Goal: Check status: Check status

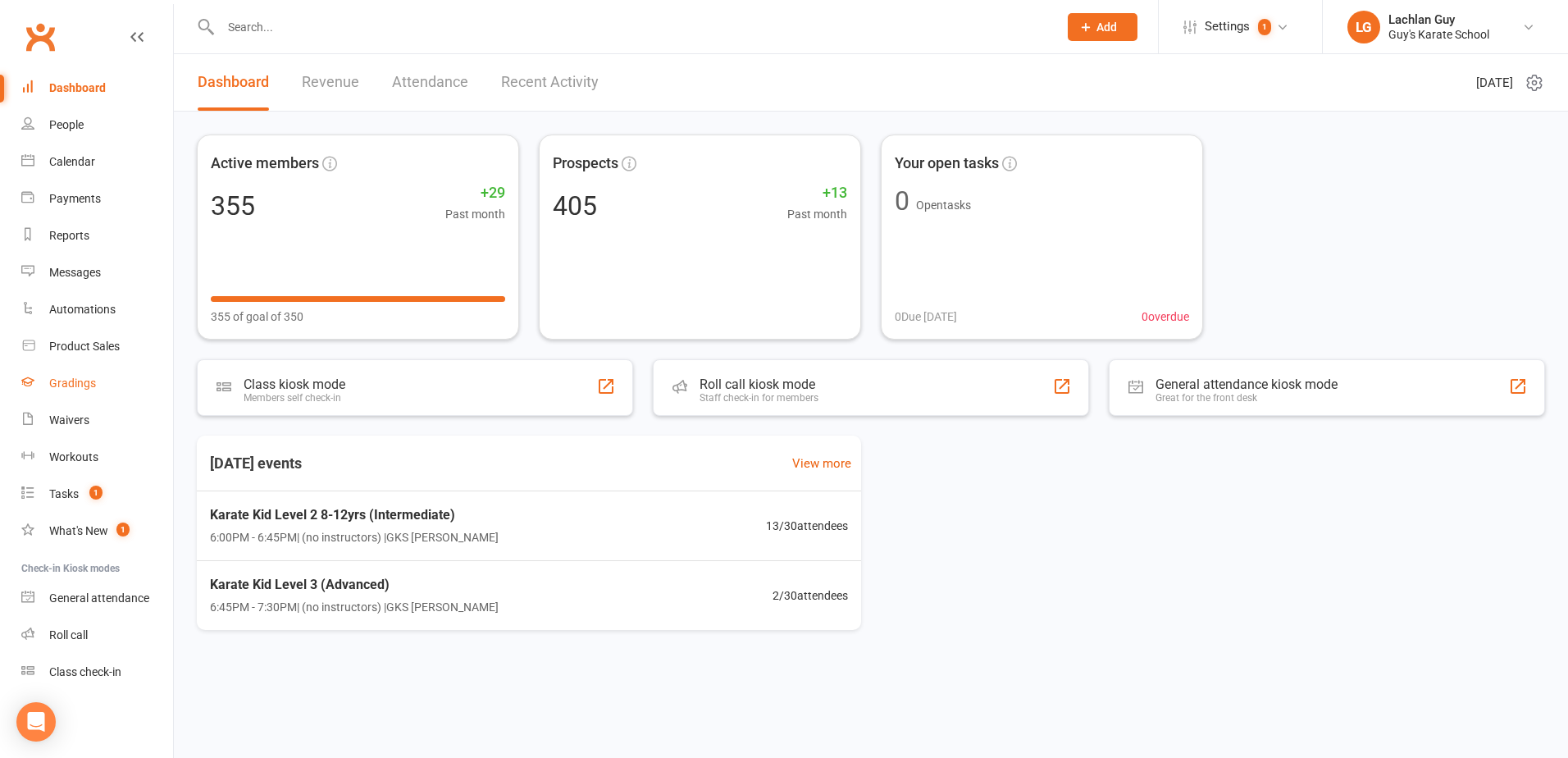
click at [72, 379] on div "Gradings" at bounding box center [72, 382] width 46 height 13
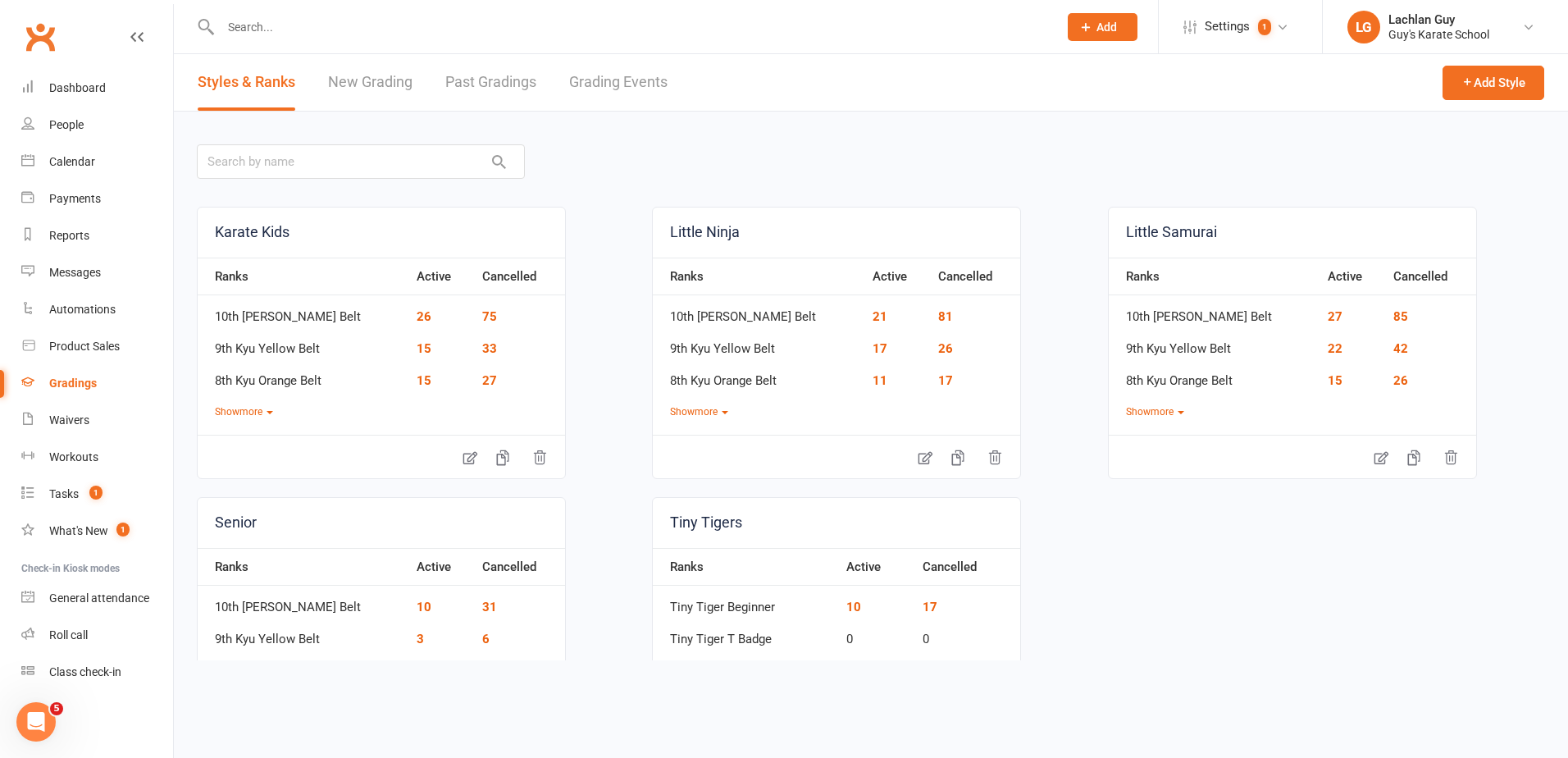
click at [617, 79] on link "Grading Events" at bounding box center [618, 82] width 98 height 56
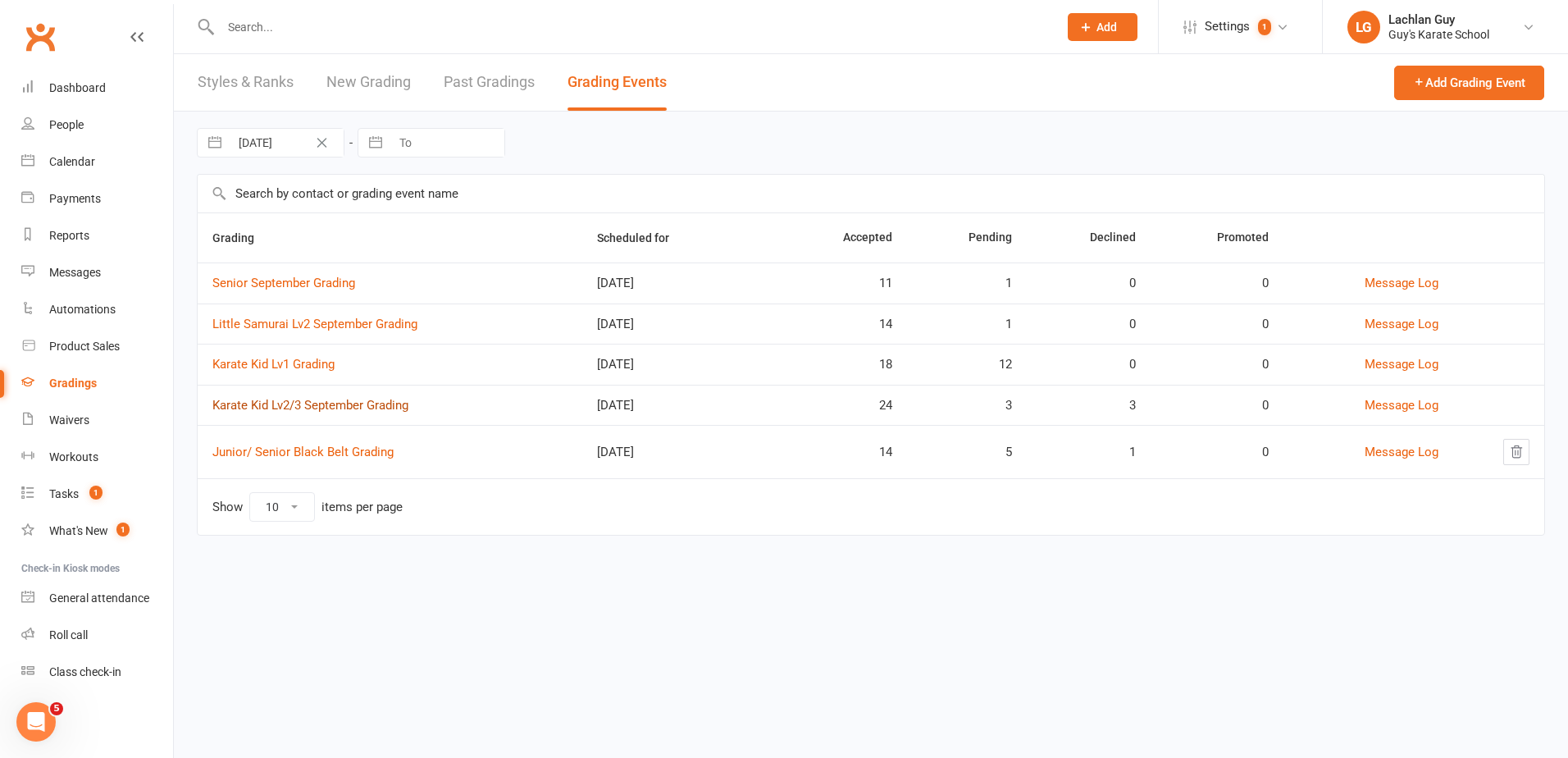
click at [286, 405] on link "Karate Kid Lv2/3 September Grading" at bounding box center [310, 405] width 196 height 15
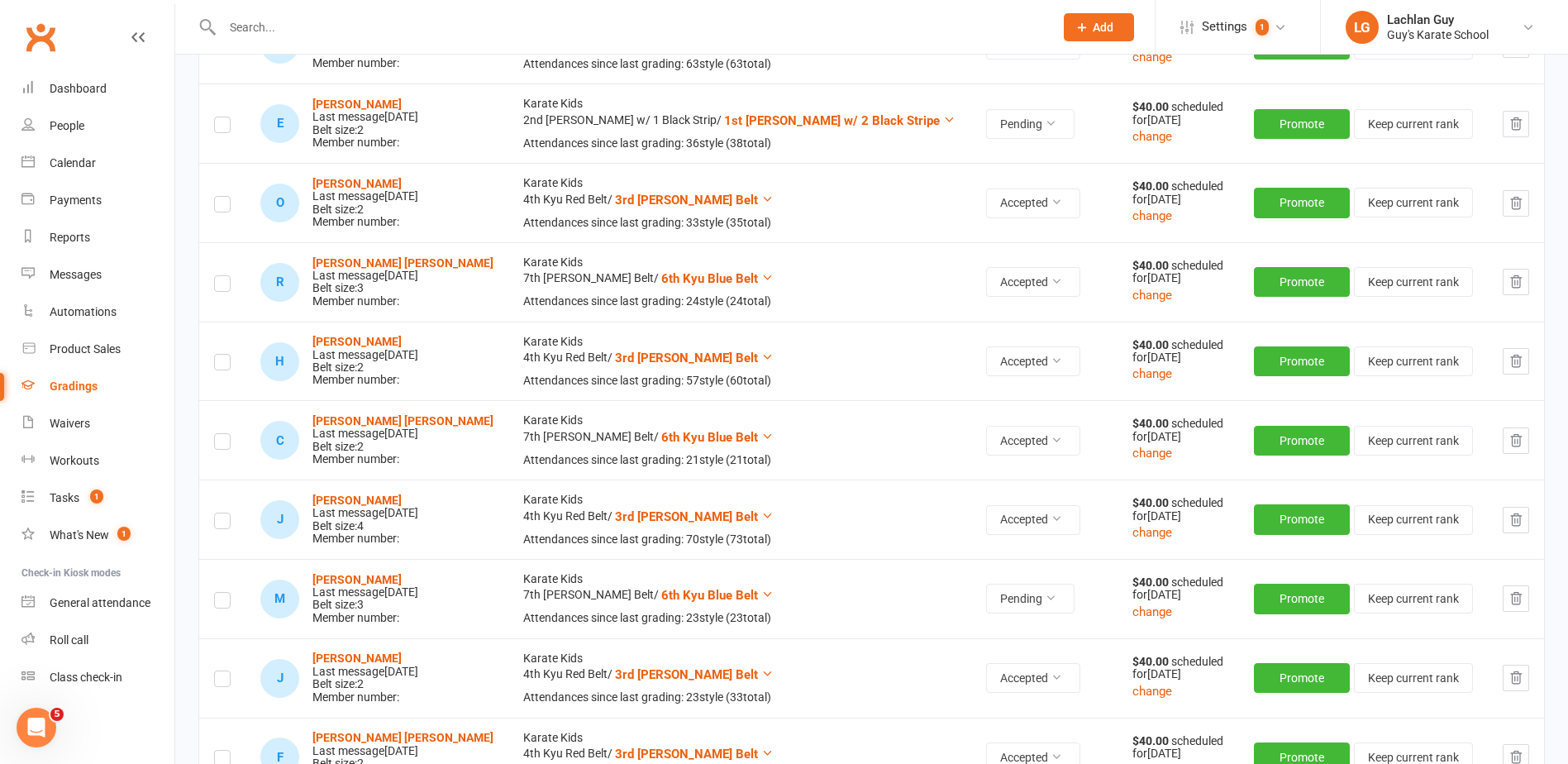
scroll to position [744, 0]
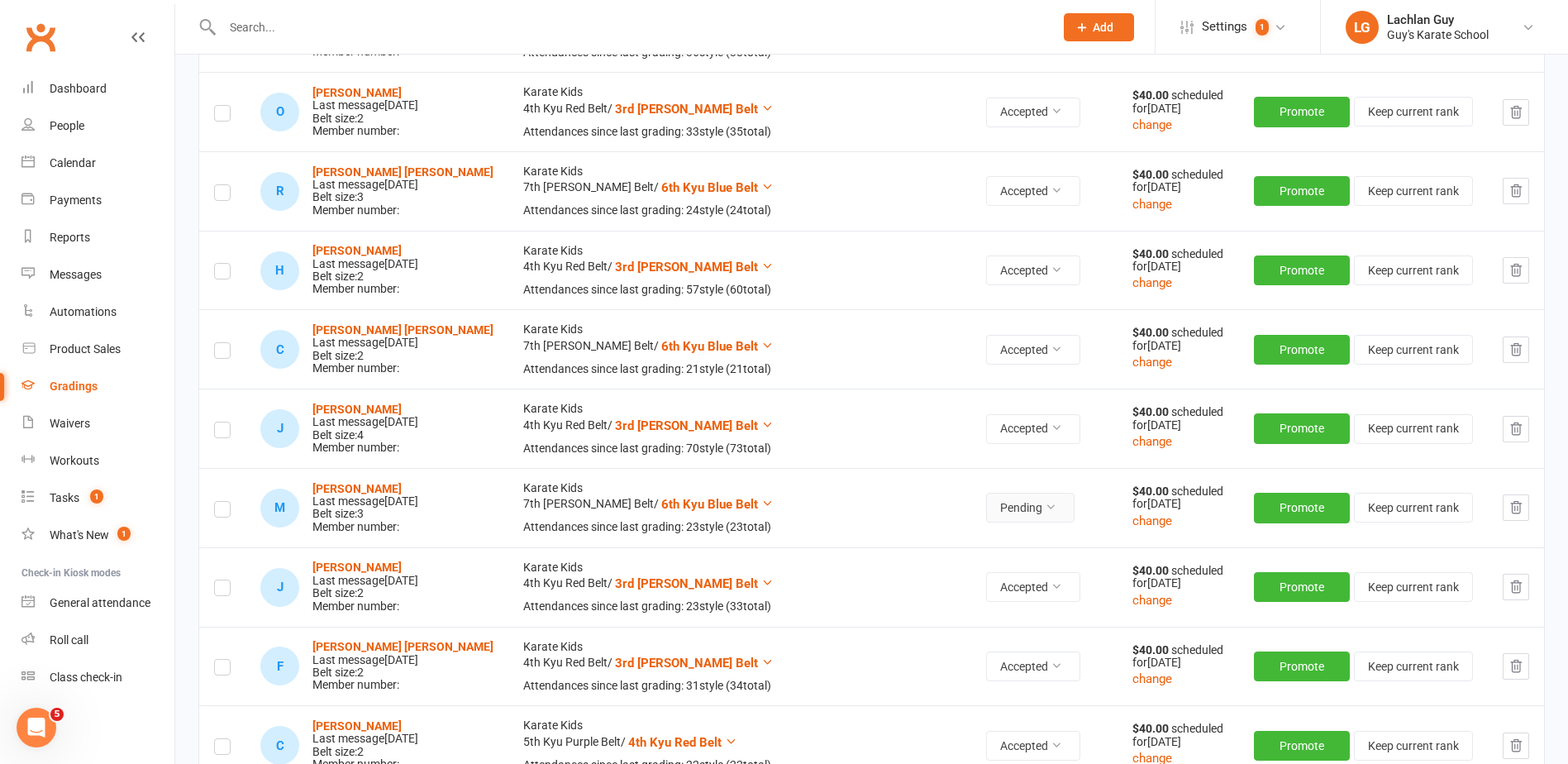
click at [1045, 508] on icon at bounding box center [1051, 507] width 12 height 12
click at [907, 552] on link "Accepted" at bounding box center [941, 545] width 164 height 33
click at [363, 490] on strong "[PERSON_NAME]" at bounding box center [357, 488] width 89 height 13
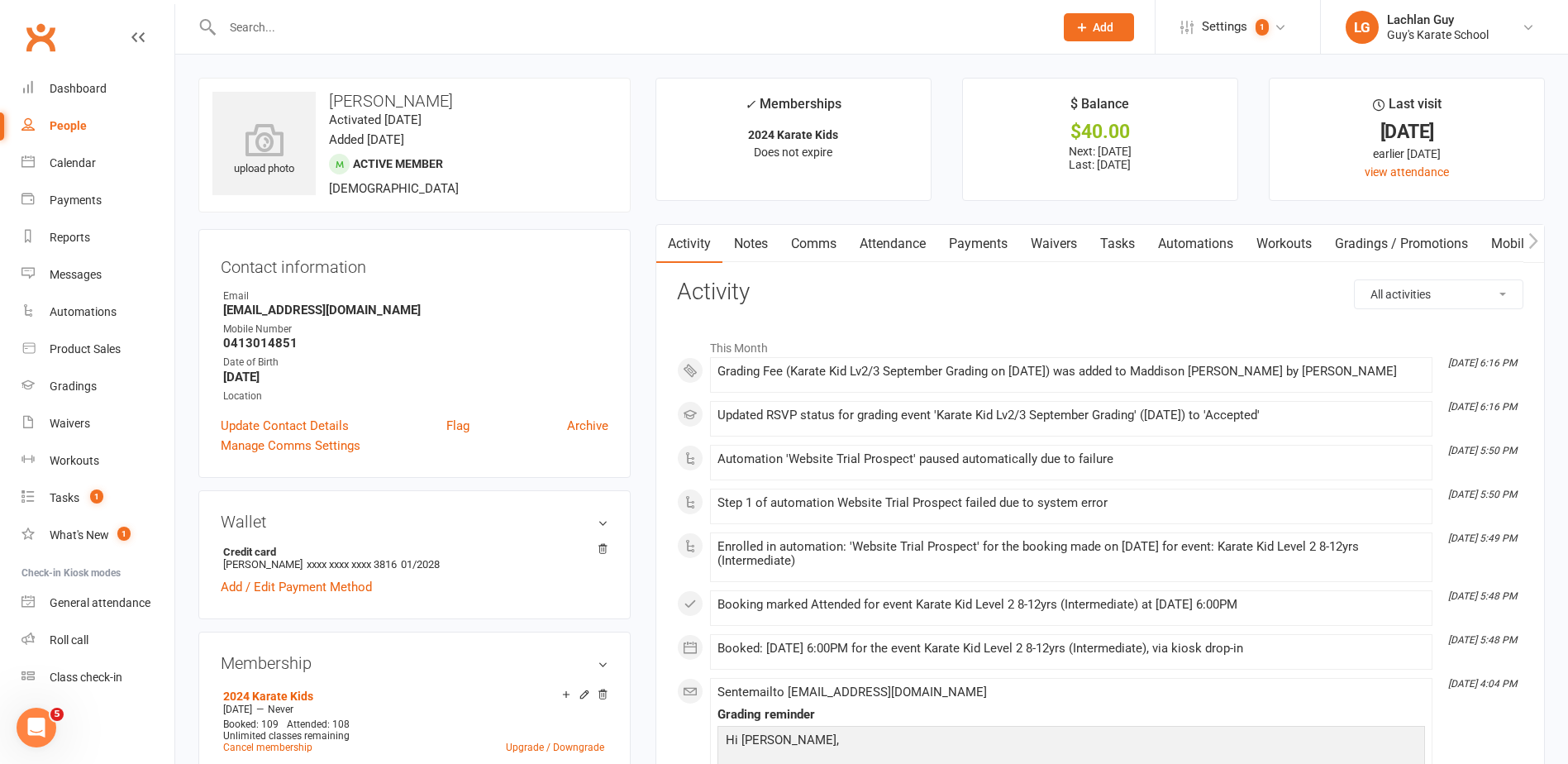
click at [976, 241] on link "Payments" at bounding box center [979, 244] width 81 height 38
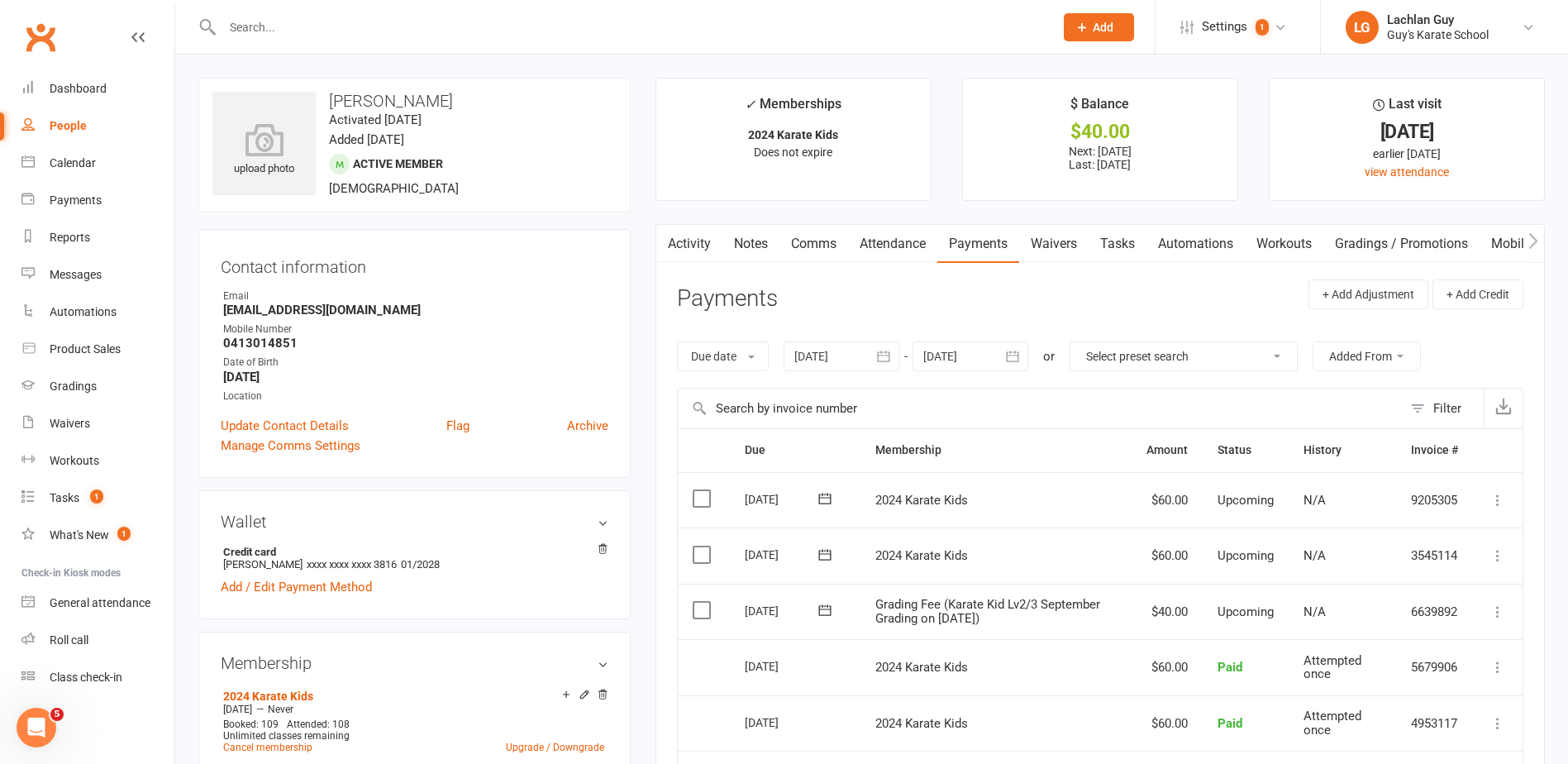
click at [245, 33] on input "text" at bounding box center [629, 27] width 825 height 23
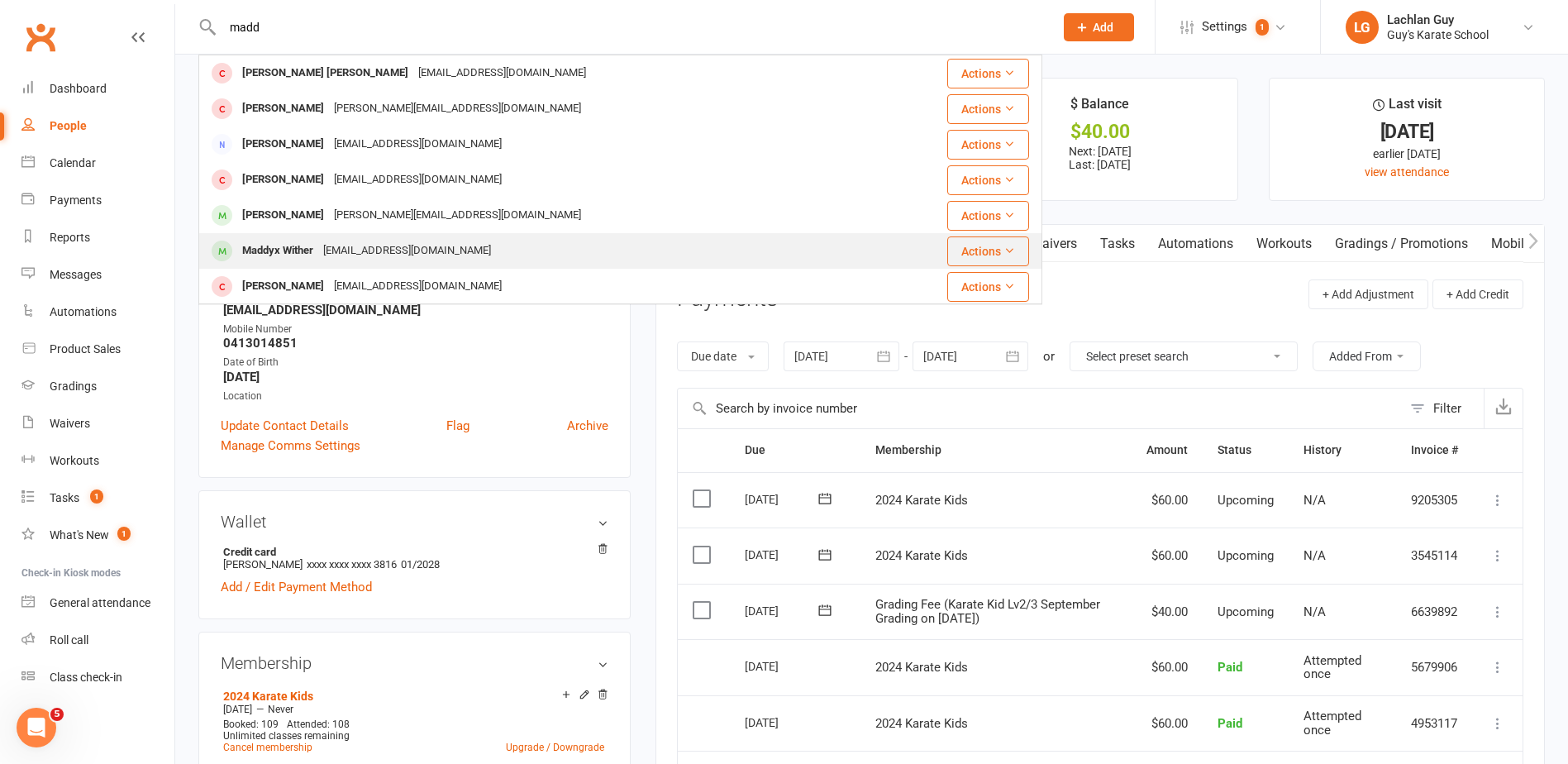
type input "madd"
click at [271, 248] on div "Maddyx Wither" at bounding box center [278, 251] width 81 height 24
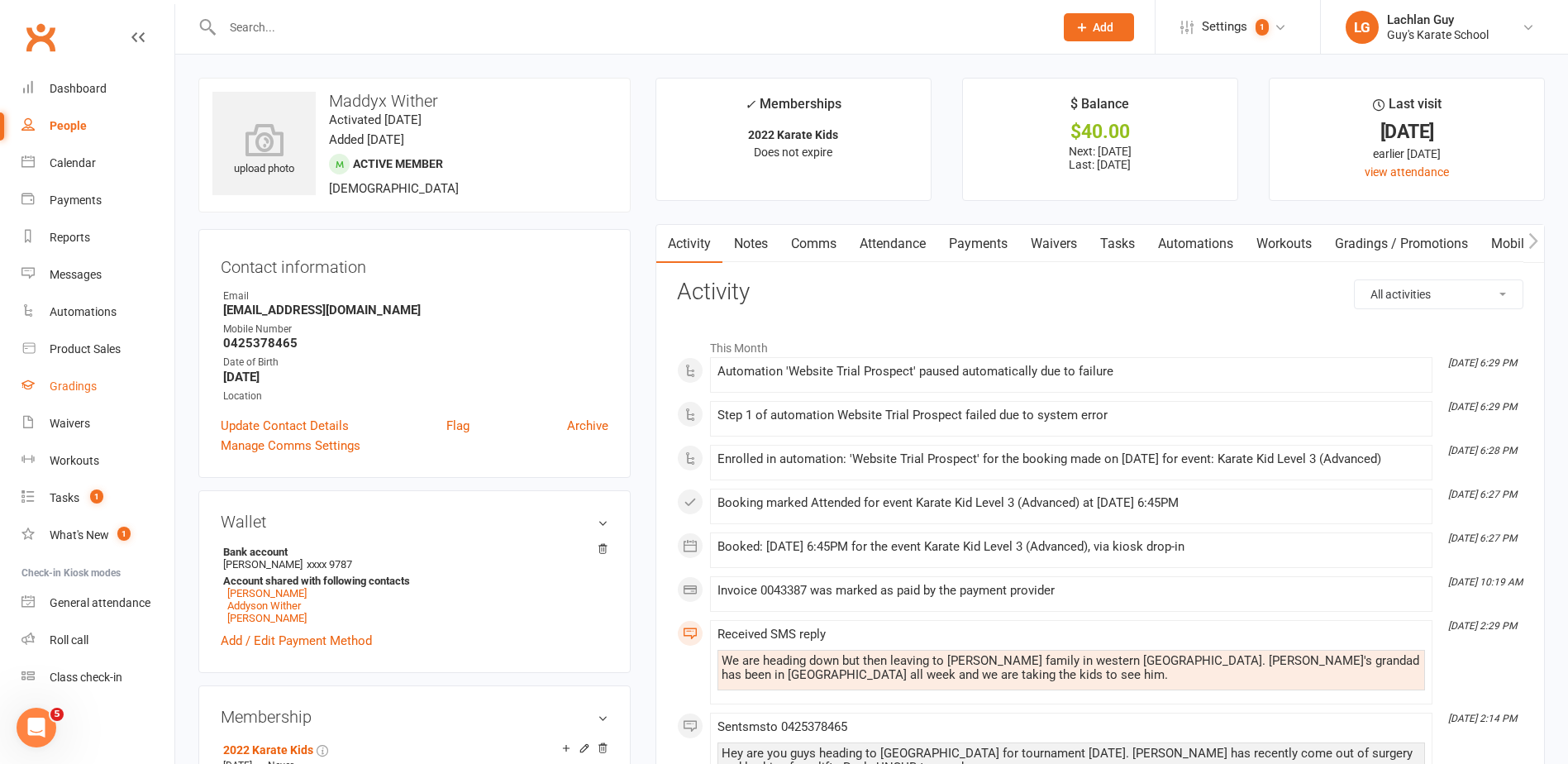
click at [81, 384] on div "Gradings" at bounding box center [72, 385] width 47 height 13
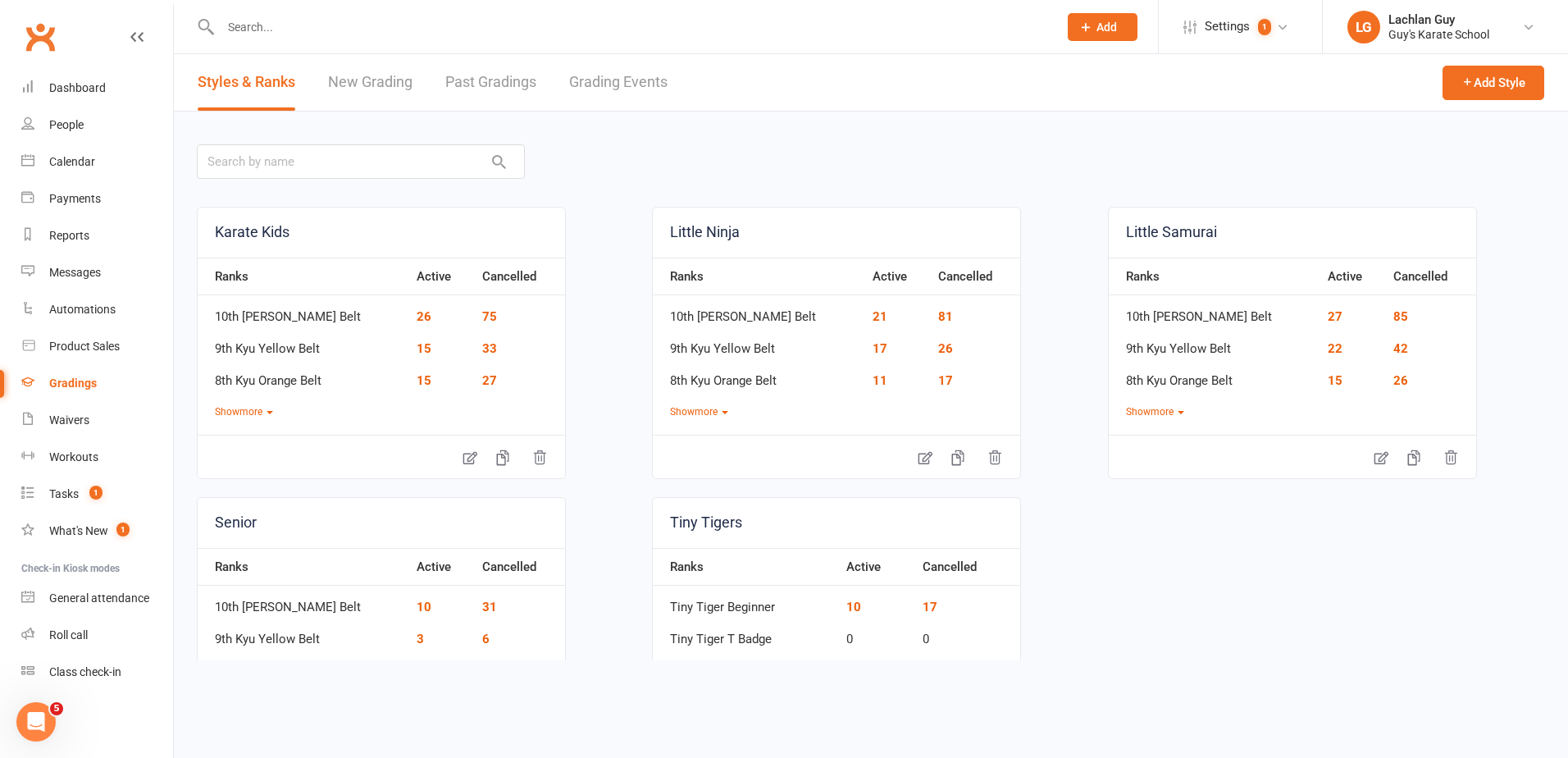
click at [597, 79] on link "Grading Events" at bounding box center [618, 82] width 98 height 56
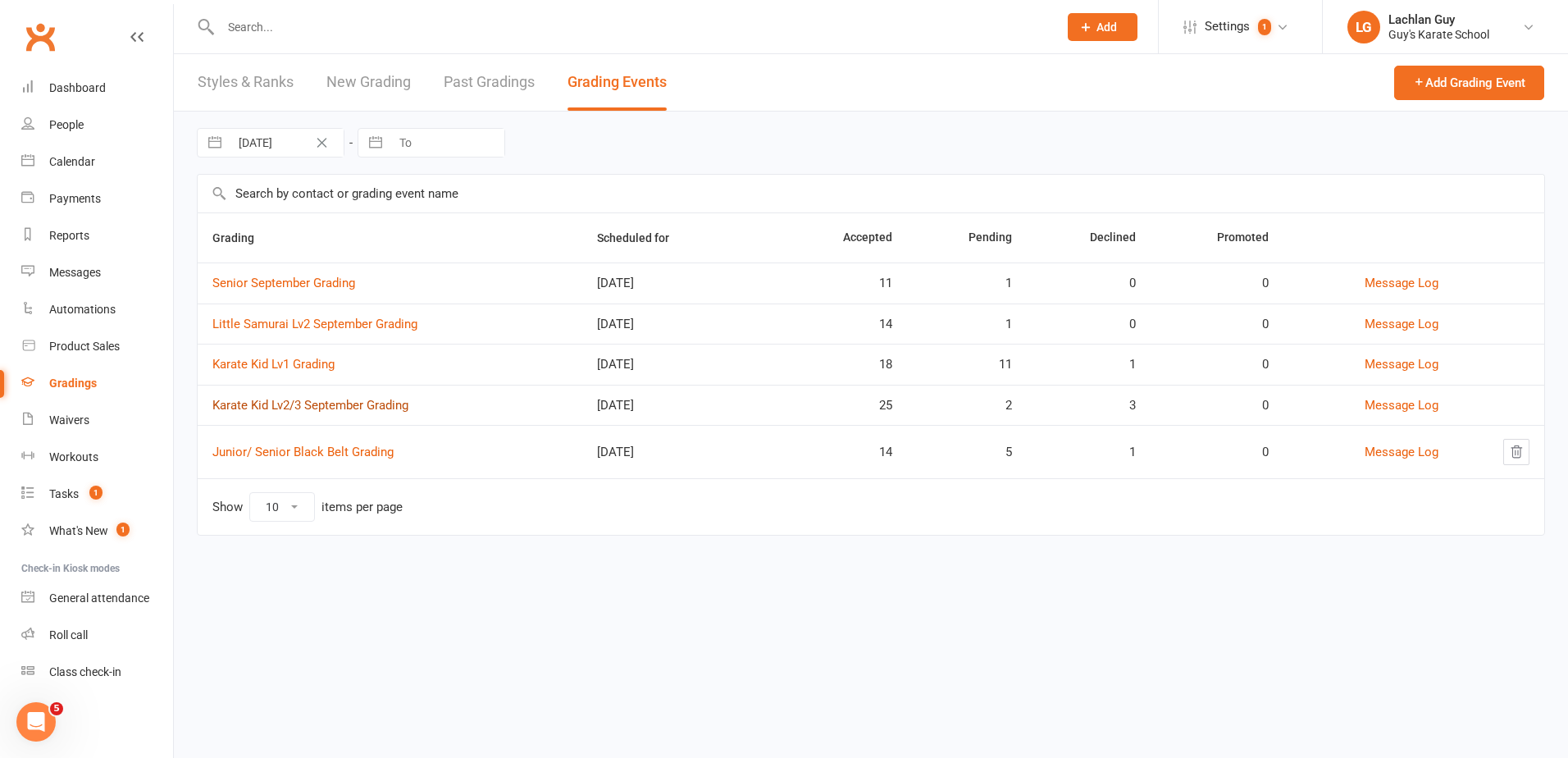
click at [255, 405] on link "Karate Kid Lv2/3 September Grading" at bounding box center [310, 405] width 196 height 15
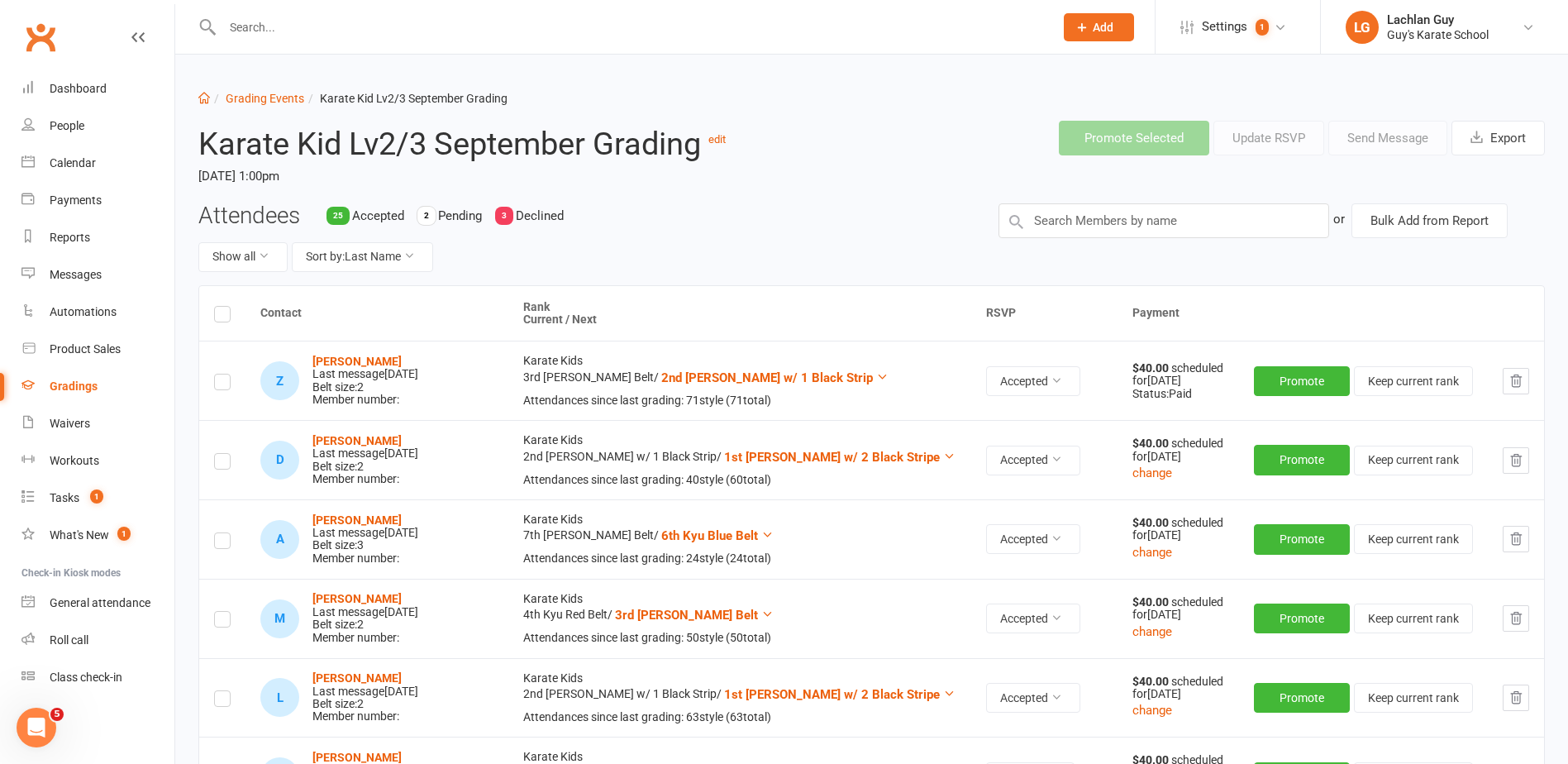
click at [249, 30] on input "text" at bounding box center [629, 27] width 825 height 23
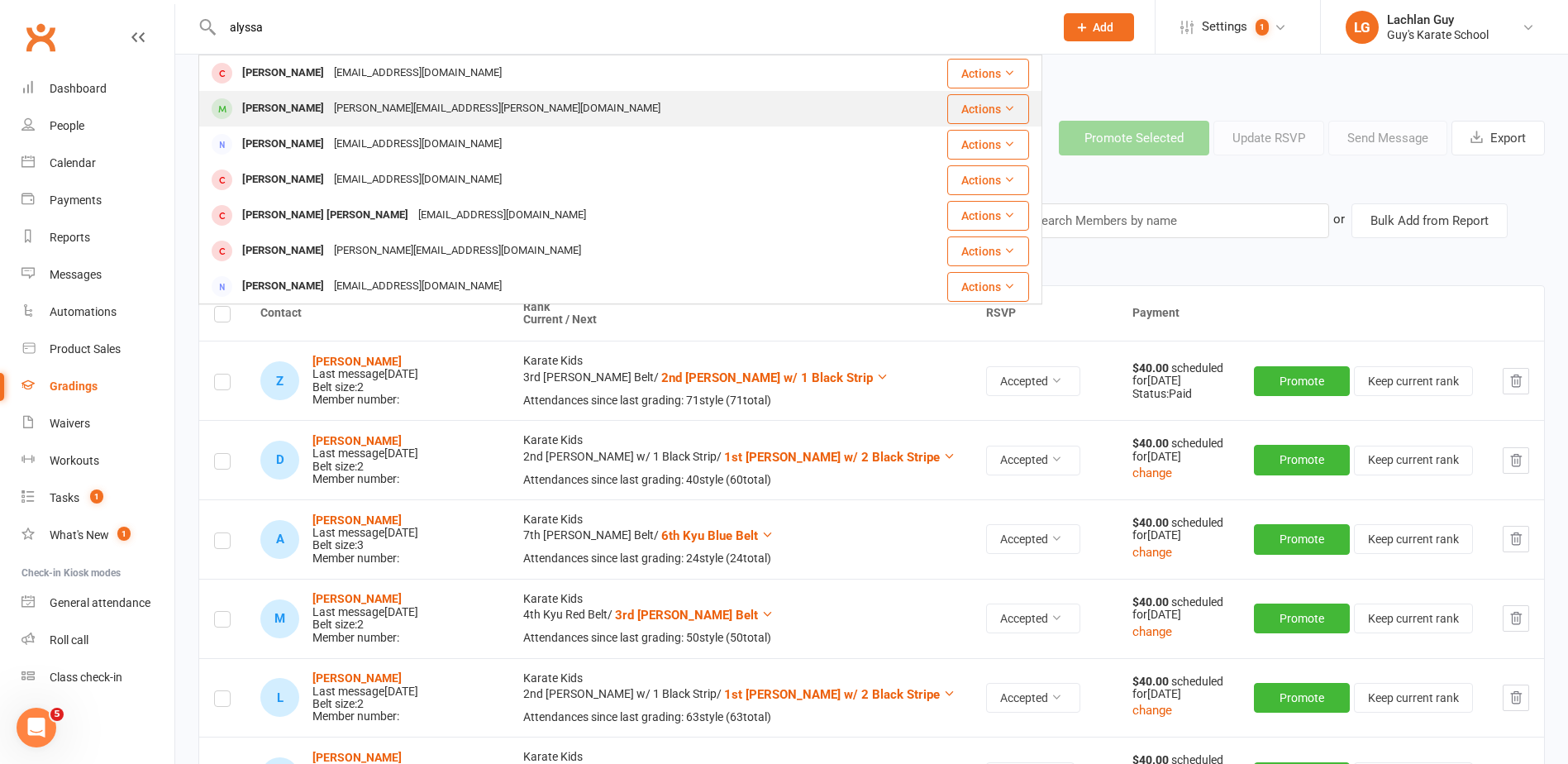
type input "alyssa"
click at [313, 108] on div "[PERSON_NAME]" at bounding box center [283, 108] width 91 height 24
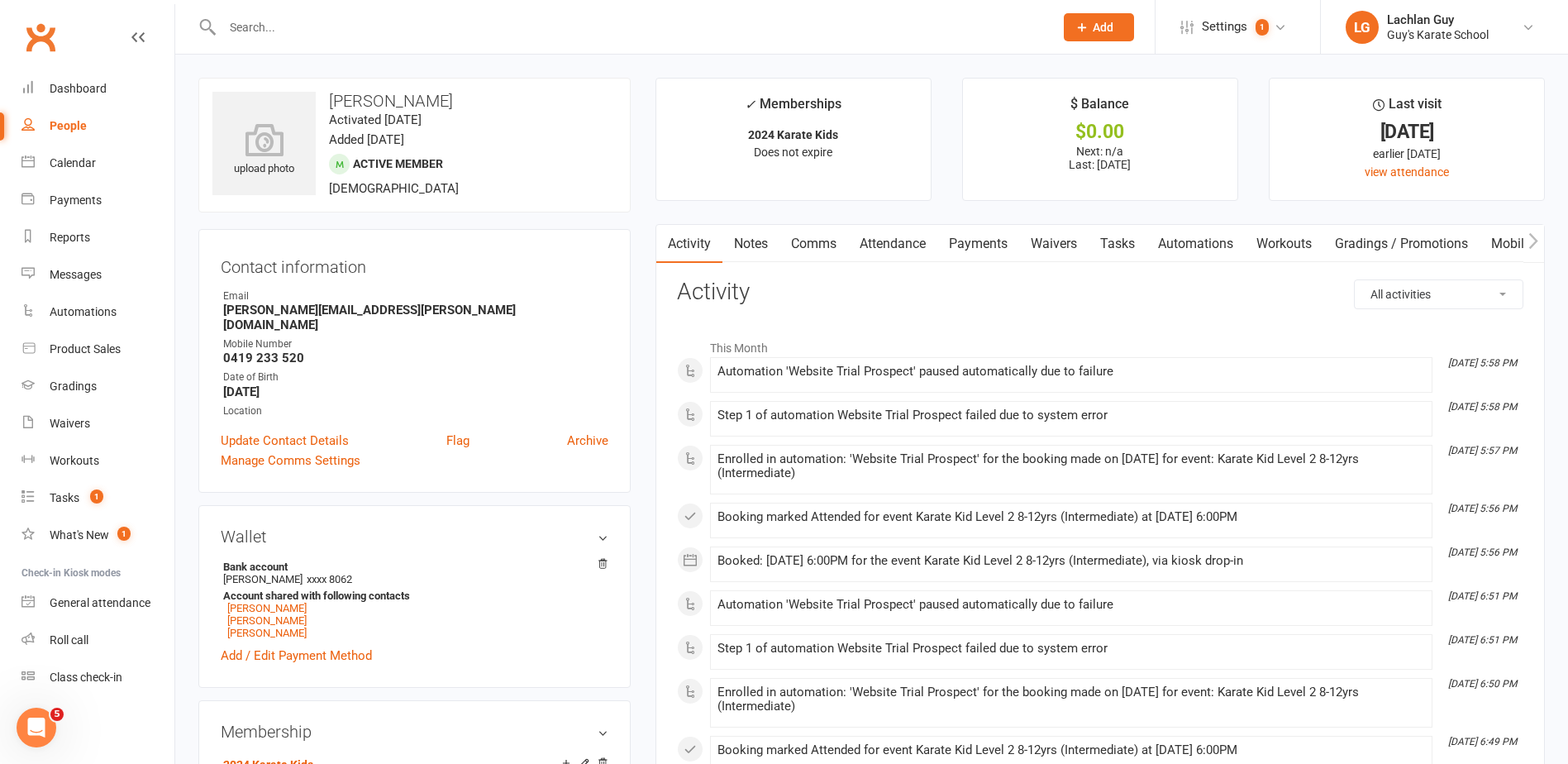
click at [885, 242] on link "Attendance" at bounding box center [893, 244] width 89 height 38
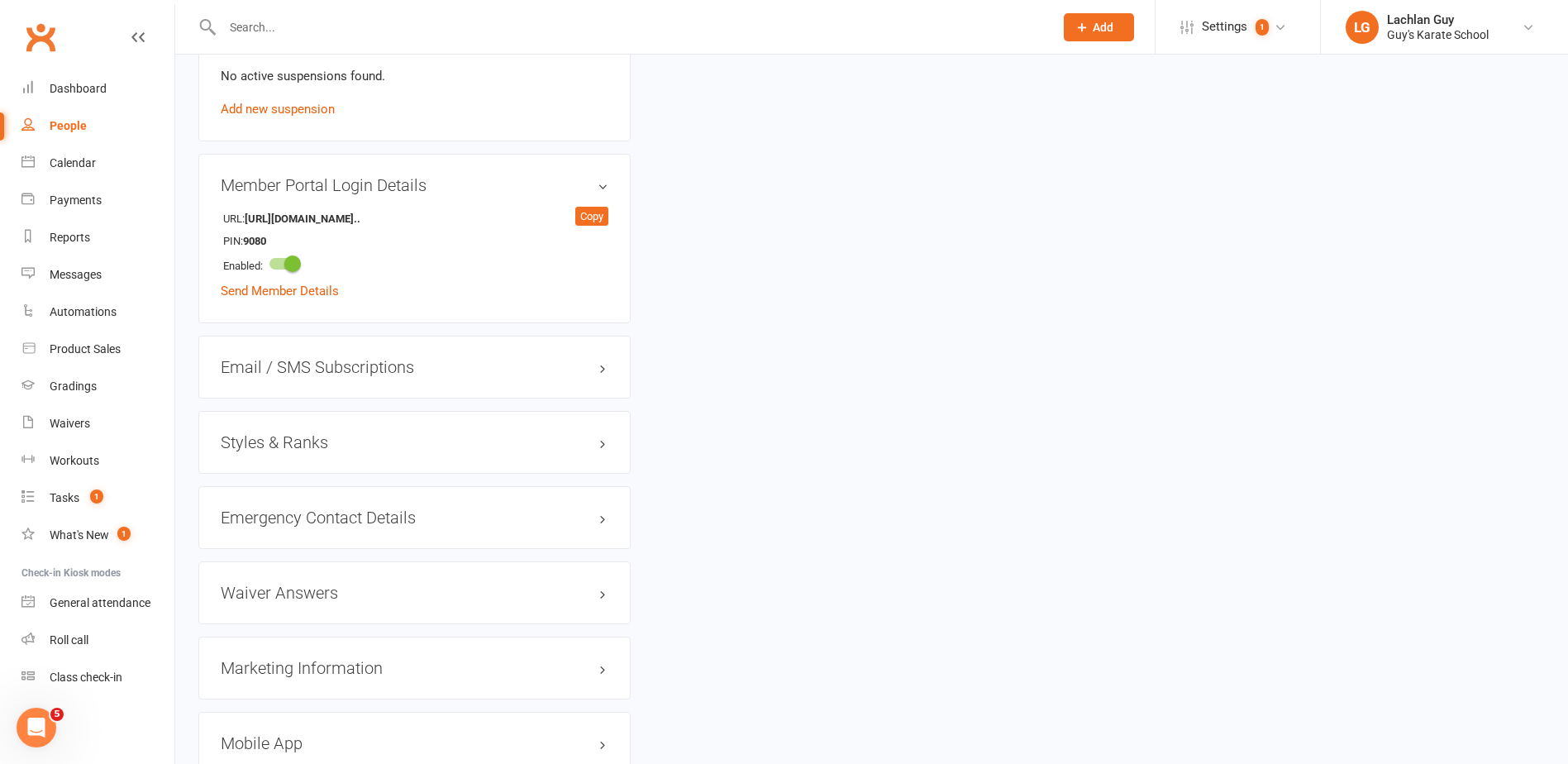
scroll to position [1224, 0]
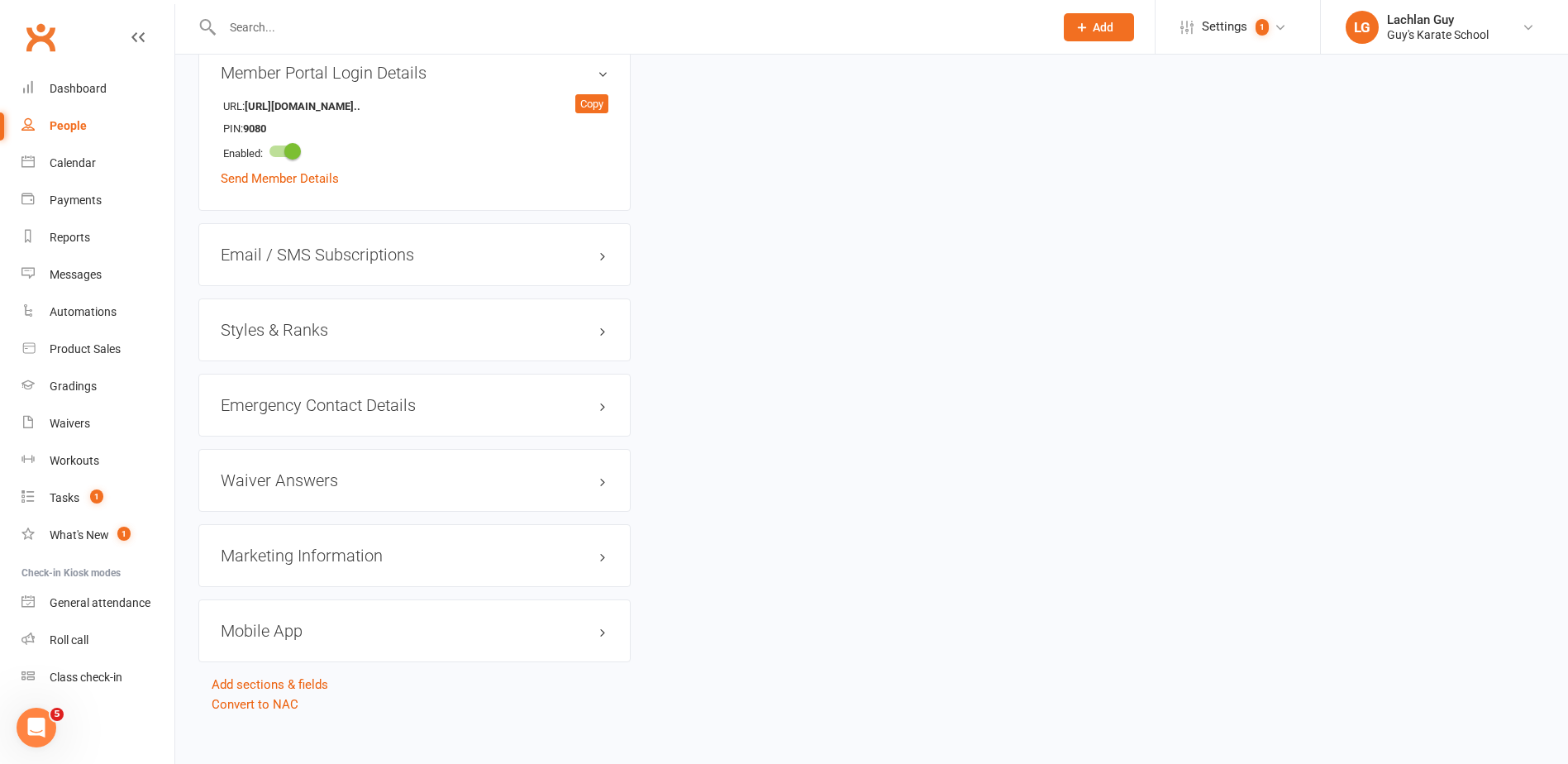
click at [306, 325] on div "Styles & Ranks" at bounding box center [415, 329] width 433 height 63
click at [601, 320] on h3 "Styles & Ranks" at bounding box center [414, 329] width 388 height 18
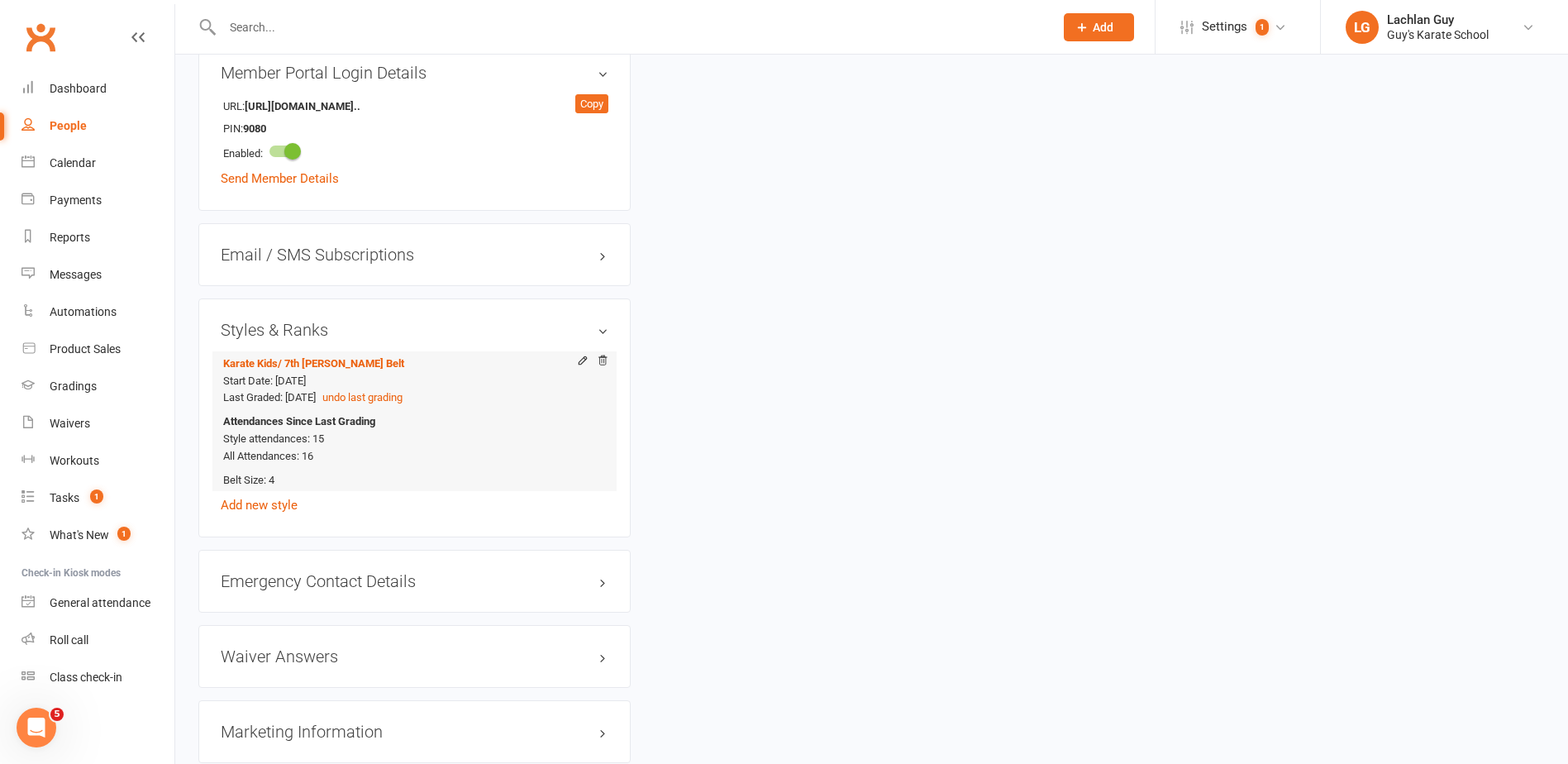
click at [316, 441] on div "Attendances Since Last Grading Style attendances: 15 All Attendances: 16" at bounding box center [412, 439] width 377 height 52
click at [308, 449] on span "All Attendances: 16" at bounding box center [268, 455] width 90 height 12
click at [313, 449] on span "All Attendances: 16" at bounding box center [268, 455] width 90 height 12
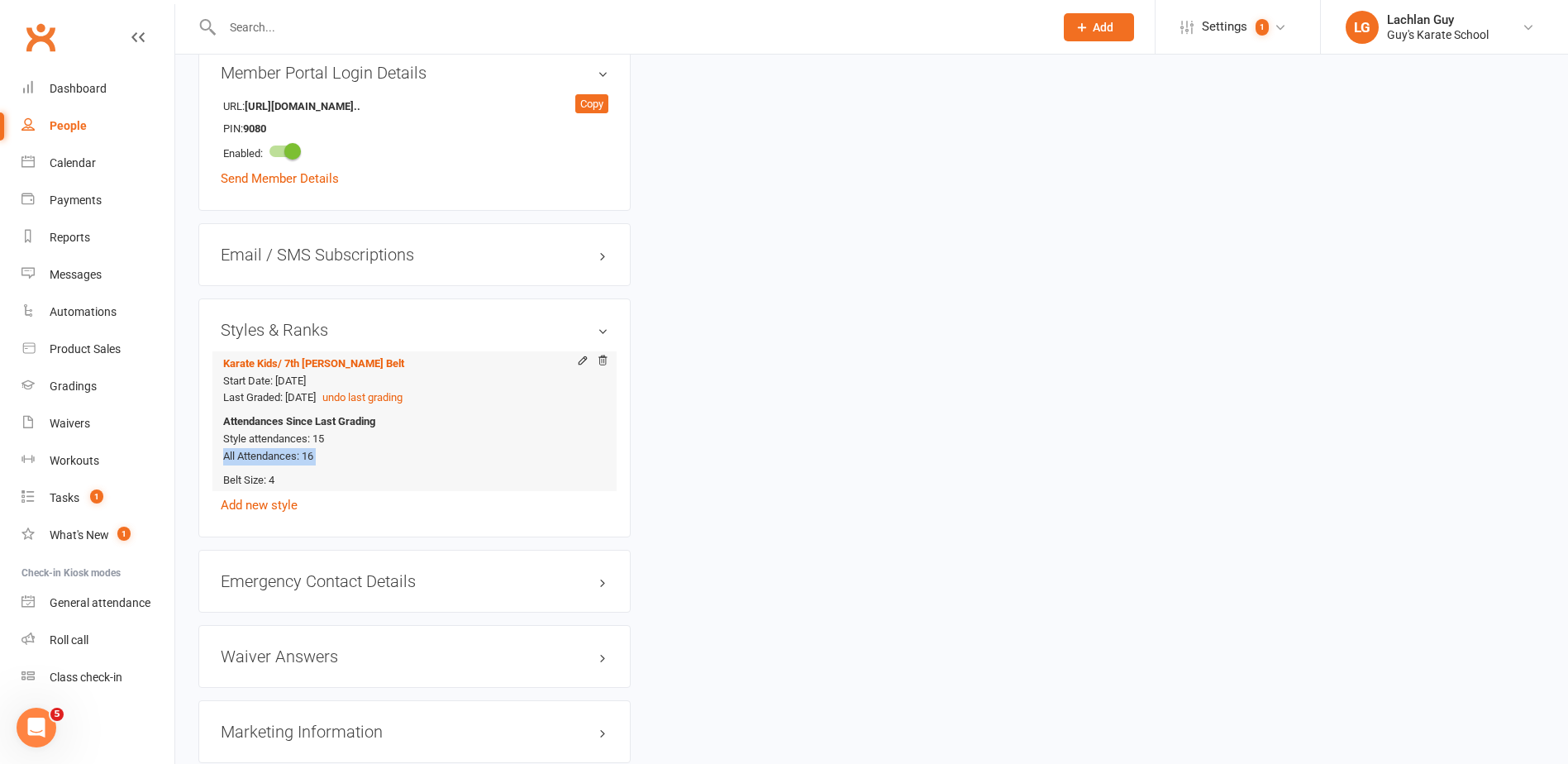
click at [321, 441] on div "Attendances Since Last Grading Style attendances: 15 All Attendances: 16" at bounding box center [412, 439] width 377 height 52
click at [319, 441] on div "Attendances Since Last Grading Style attendances: 15 All Attendances: 16" at bounding box center [412, 439] width 377 height 52
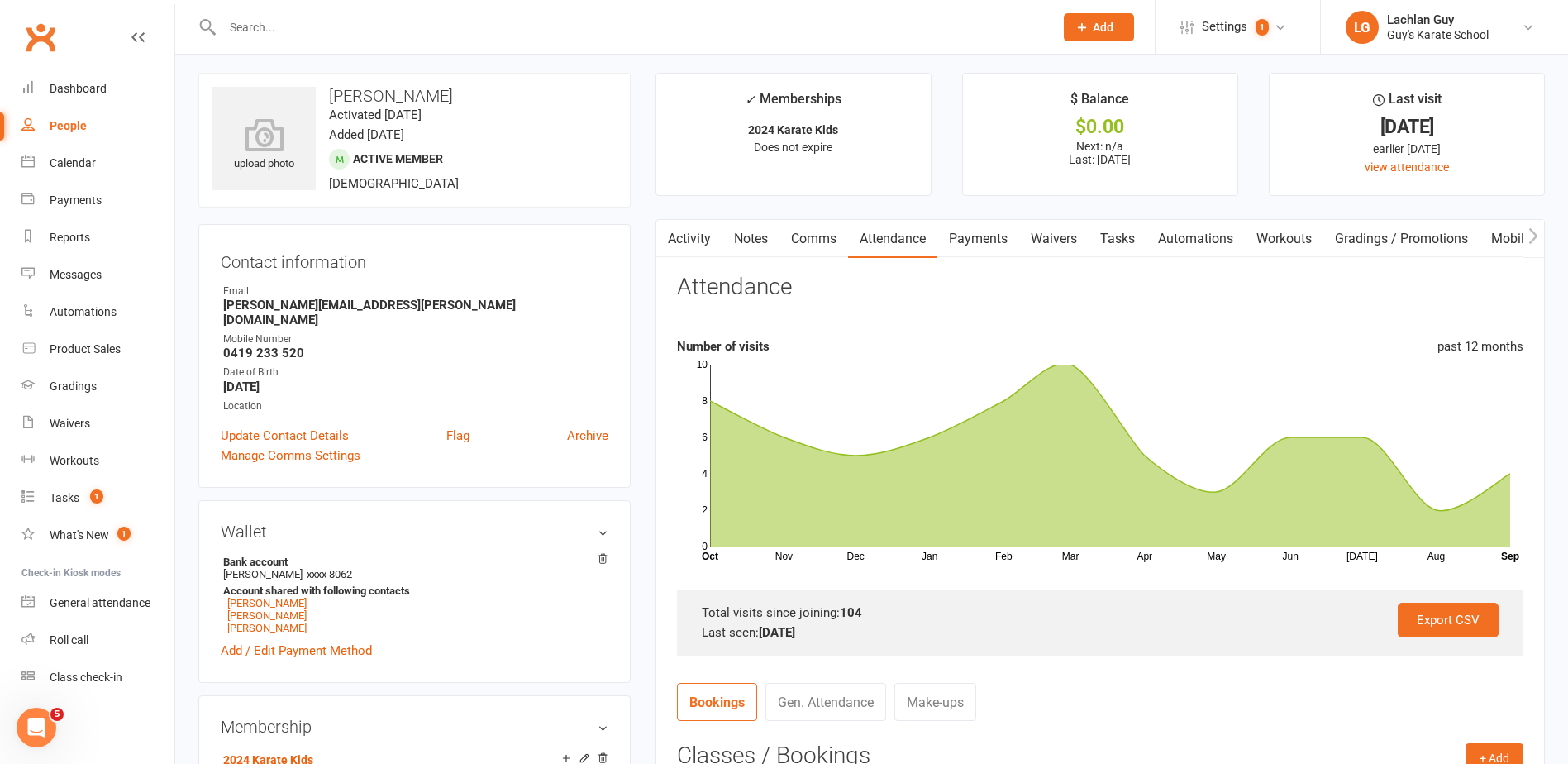
scroll to position [0, 0]
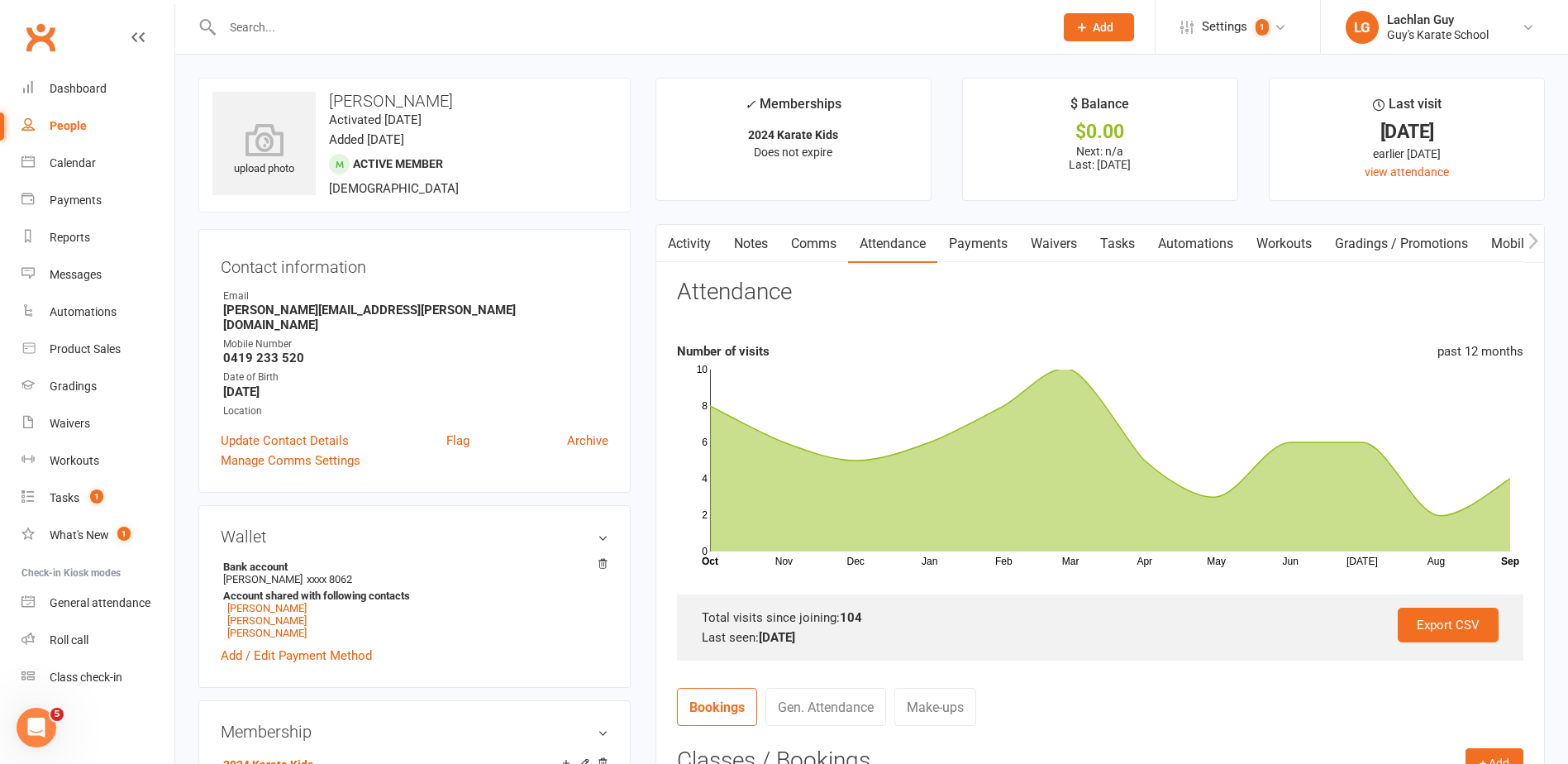
click at [647, 669] on main "✓ Memberships 2024 Karate Kids Does not expire $ Balance $0.00 Next: n/a Last: …" at bounding box center [1100, 608] width 914 height 1062
